Goal: Obtain resource: Download file/media

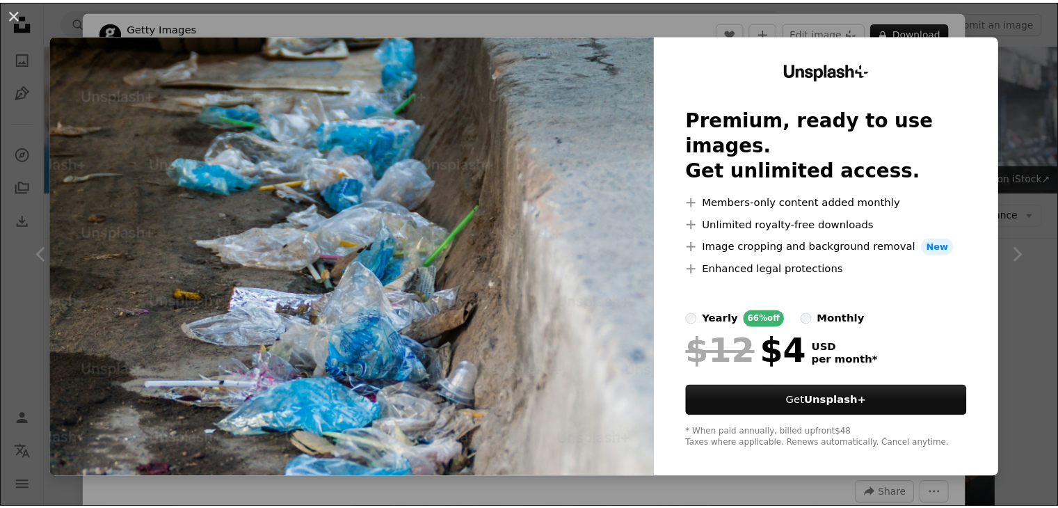
scroll to position [1333, 0]
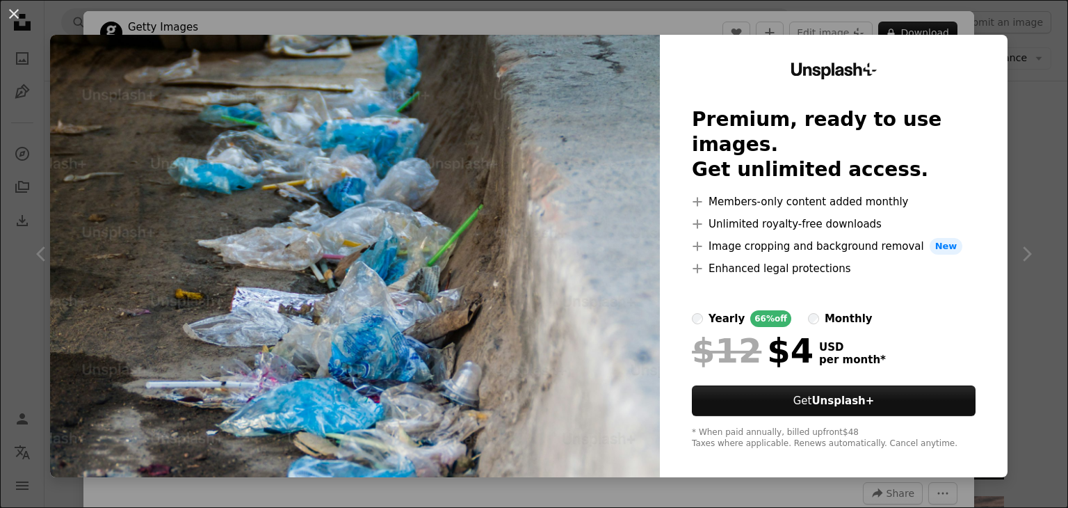
click at [1002, 63] on div "An X shape Unsplash+ Premium, ready to use images. Get unlimited access. A plus…" at bounding box center [534, 254] width 1068 height 508
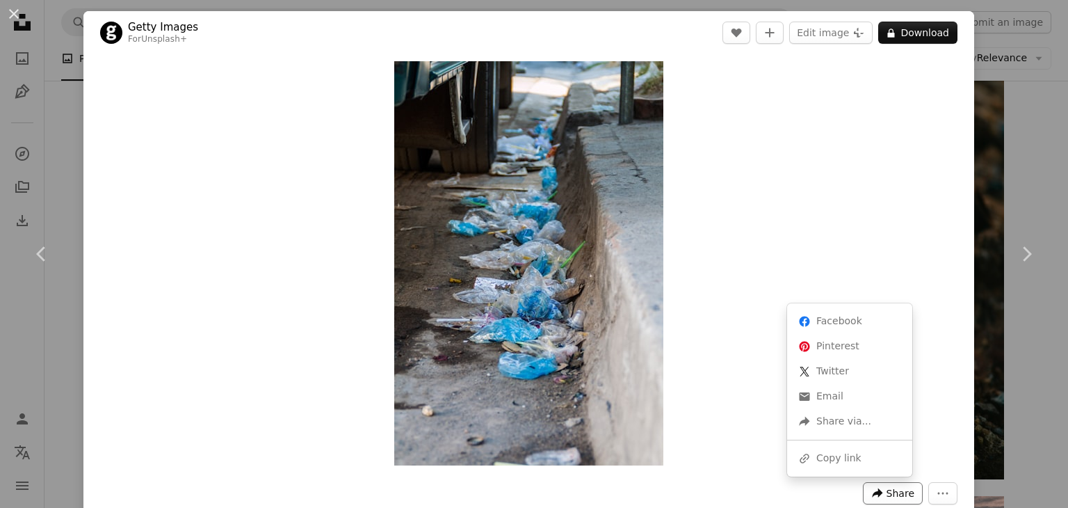
click at [896, 495] on span "Share" at bounding box center [901, 493] width 28 height 21
click at [937, 494] on icon "More Actions" at bounding box center [943, 493] width 13 height 13
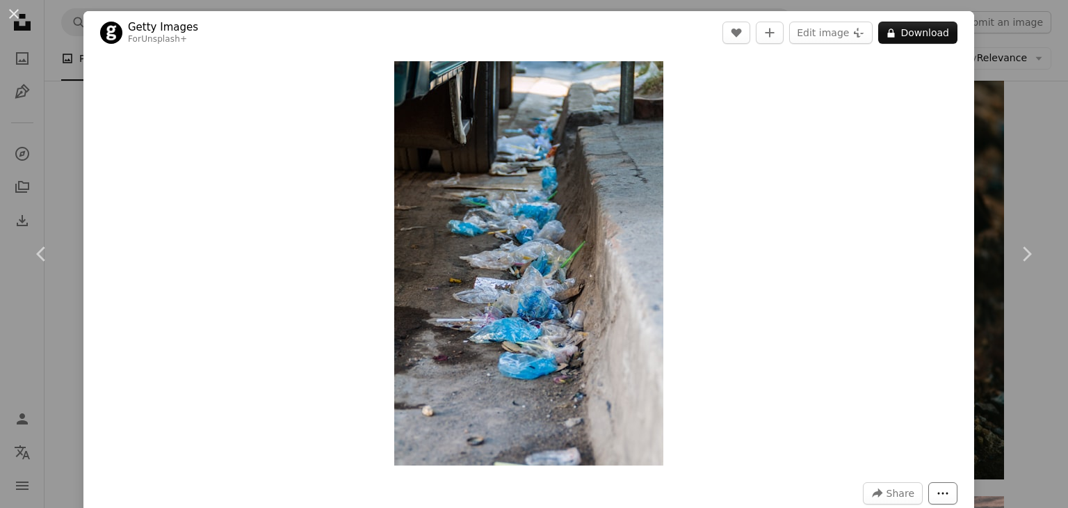
click at [937, 494] on icon "More Actions" at bounding box center [943, 493] width 13 height 13
click at [1005, 113] on div "An X shape Chevron left Chevron right Getty Images For Unsplash+ A heart A plus…" at bounding box center [534, 254] width 1068 height 508
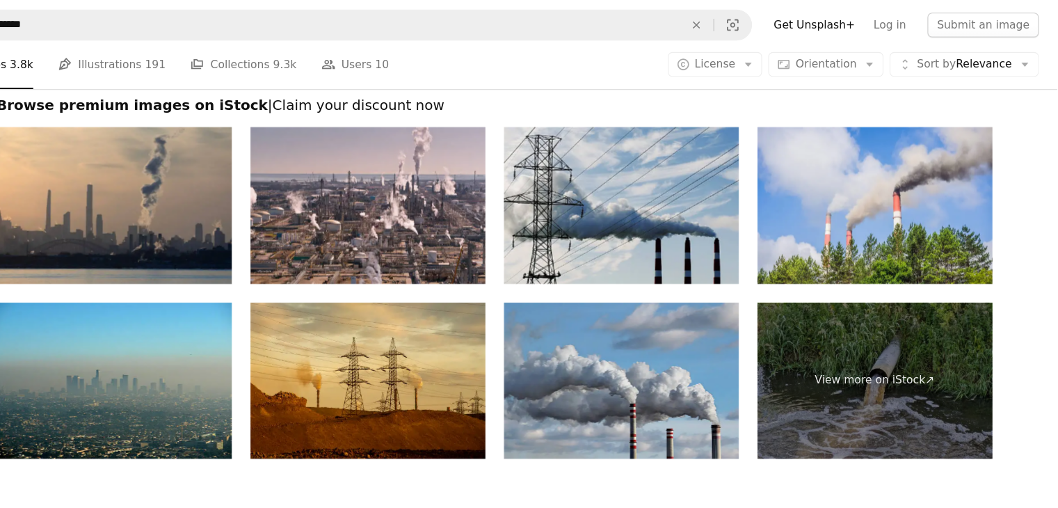
scroll to position [2354, 0]
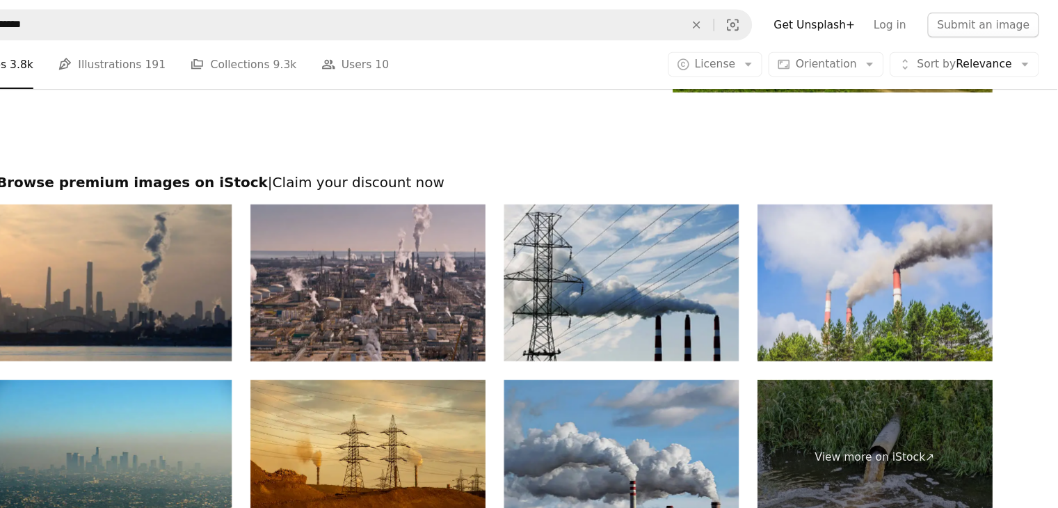
click at [513, 273] on img at bounding box center [437, 254] width 211 height 141
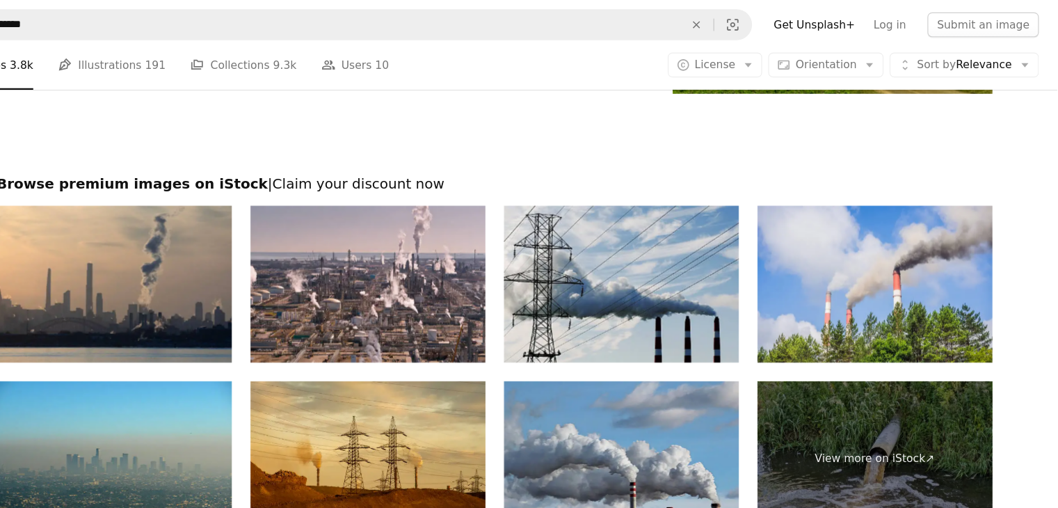
scroll to position [2443, 0]
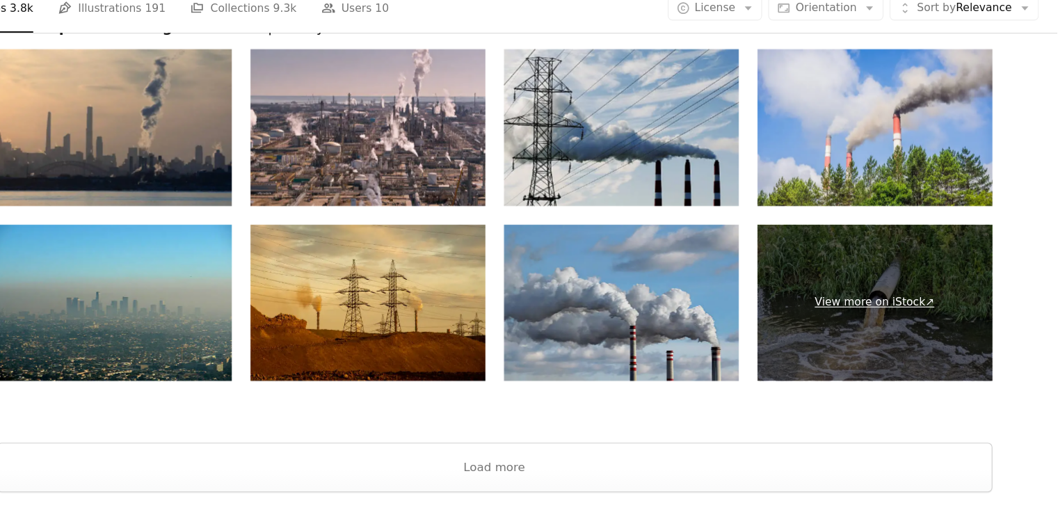
click at [858, 370] on link "View more on iStock ↗" at bounding box center [893, 322] width 211 height 141
click at [876, 319] on link "View more on iStock ↗" at bounding box center [893, 322] width 211 height 141
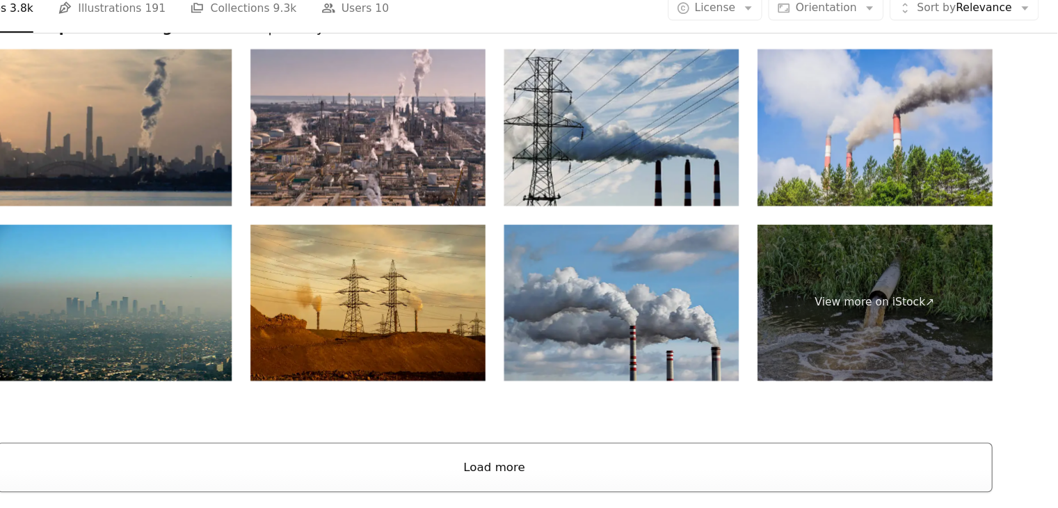
click at [558, 472] on button "Load more" at bounding box center [552, 471] width 896 height 45
